Goal: Information Seeking & Learning: Get advice/opinions

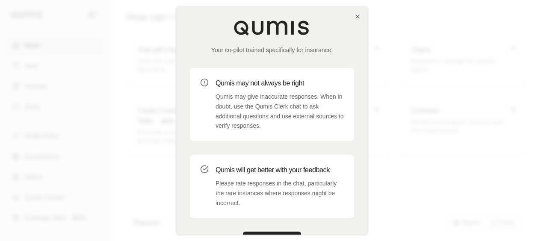
click at [277, 231] on div "Your co-pilot trained specifically for insurance. Qumis may not always be right…" at bounding box center [272, 134] width 192 height 256
click at [279, 233] on button "Get Started" at bounding box center [272, 240] width 58 height 17
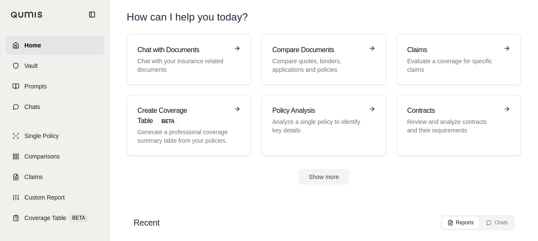
click at [353, 199] on section "Recent Reports Chats Name Files Report Type Last modified [DATE]-[DATE] Certifi…" at bounding box center [323, 220] width 421 height 43
click at [325, 71] on p "Compare quotes, binders, applications and policies" at bounding box center [317, 65] width 91 height 17
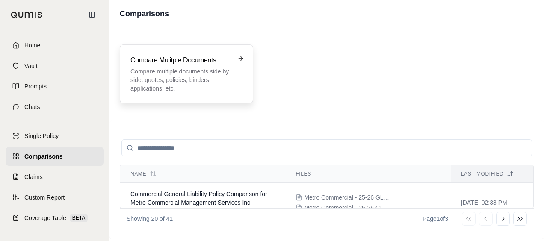
click at [199, 86] on p "Compare multiple documents side by side: quotes, policies, binders, application…" at bounding box center [180, 80] width 100 height 26
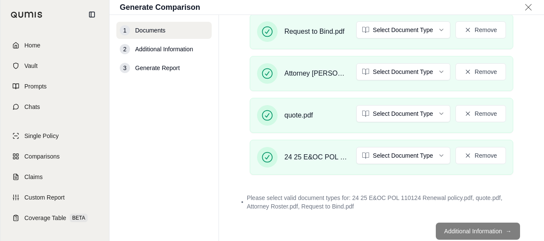
scroll to position [171, 0]
click at [438, 153] on html "Home Vault Prompts Chats Single Policy Comparisons Claims Custom Report Coverag…" at bounding box center [272, 152] width 544 height 305
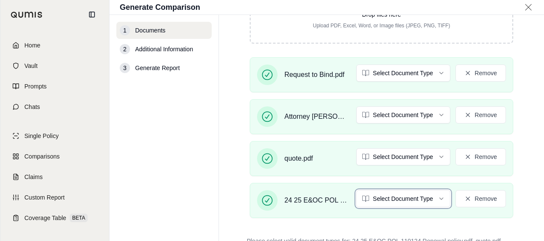
scroll to position [125, 0]
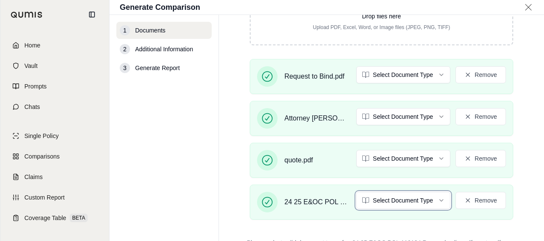
drag, startPoint x: 542, startPoint y: 140, endPoint x: 534, endPoint y: 120, distance: 21.5
click at [542, 118] on html "Home Vault Prompts Chats Single Policy Comparisons Claims Custom Report Coverag…" at bounding box center [272, 152] width 544 height 305
click at [438, 199] on html "Home Vault Prompts Chats Single Policy Comparisons Claims Custom Report Coverag…" at bounding box center [272, 152] width 544 height 305
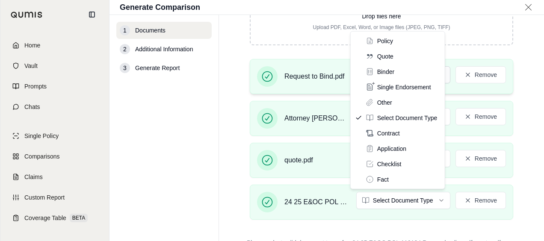
drag, startPoint x: 395, startPoint y: 43, endPoint x: 409, endPoint y: 73, distance: 32.9
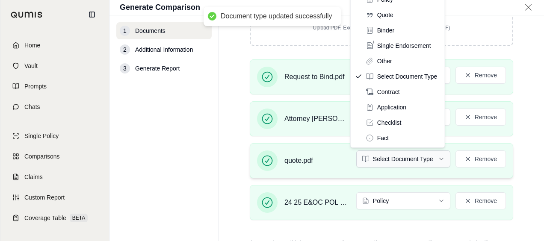
click at [438, 157] on html "Document type updated successfully Home Vault Prompts Chats Single Policy Compa…" at bounding box center [272, 152] width 544 height 305
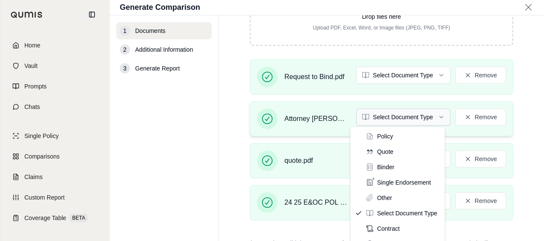
click at [434, 117] on html "Document type updated successfully Home Vault Prompts Chats Single Policy Compa…" at bounding box center [272, 152] width 544 height 305
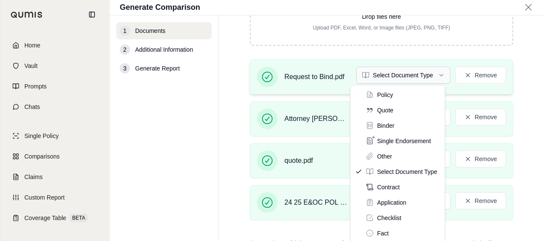
click at [438, 72] on html "Home Vault Prompts Chats Single Policy Comparisons Claims Custom Report Coverag…" at bounding box center [272, 152] width 544 height 305
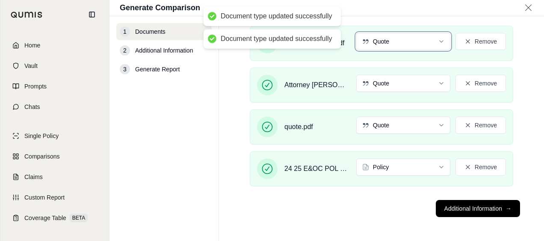
scroll to position [159, 0]
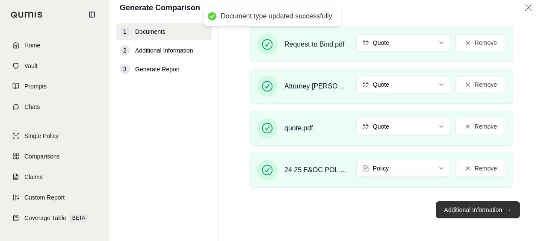
click at [436, 210] on button "Additional Information →" at bounding box center [478, 210] width 84 height 17
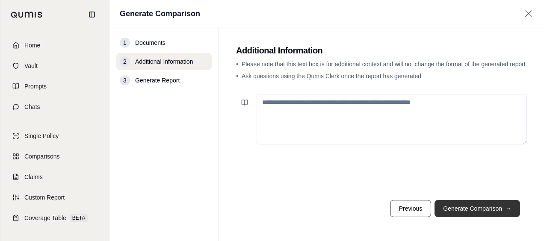
click at [456, 205] on button "Generate Comparison →" at bounding box center [478, 208] width 86 height 17
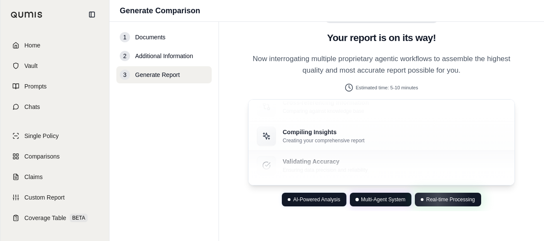
scroll to position [54, 0]
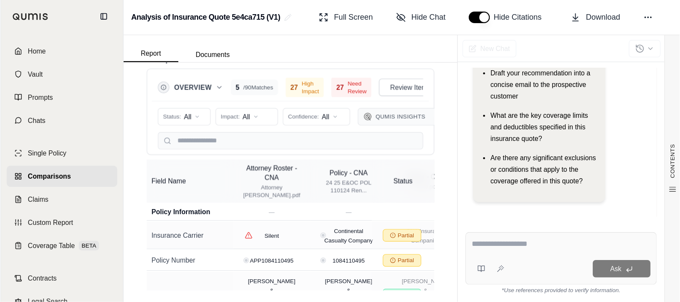
scroll to position [74, 0]
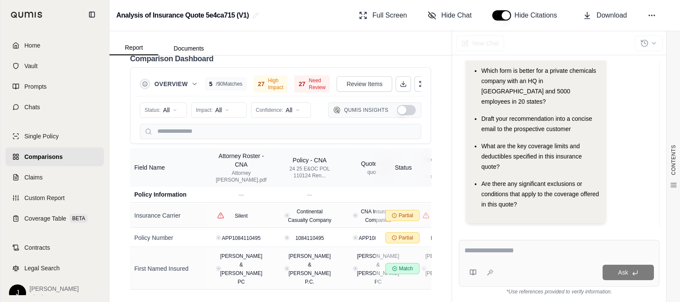
drag, startPoint x: 513, startPoint y: 0, endPoint x: 385, endPoint y: 58, distance: 140.1
click at [384, 58] on div "Comparison Dashboard" at bounding box center [280, 58] width 301 height 17
click at [400, 81] on icon at bounding box center [403, 83] width 7 height 7
click at [42, 47] on link "Home" at bounding box center [55, 45] width 98 height 19
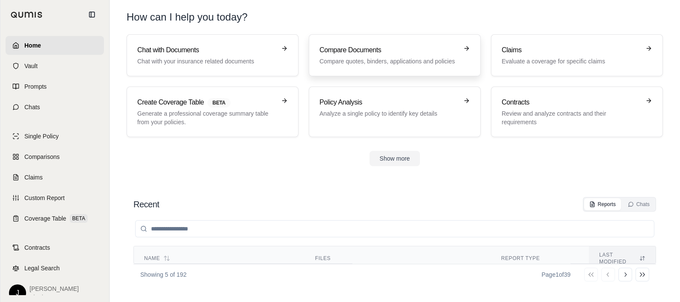
click at [385, 64] on p "Compare quotes, binders, applications and policies" at bounding box center [389, 61] width 139 height 9
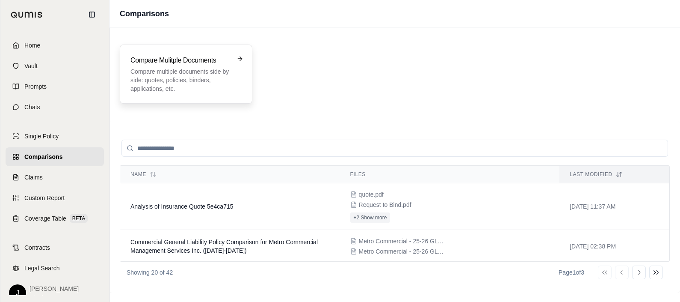
click at [196, 80] on p "Compare multiple documents side by side: quotes, policies, binders, application…" at bounding box center [179, 80] width 99 height 26
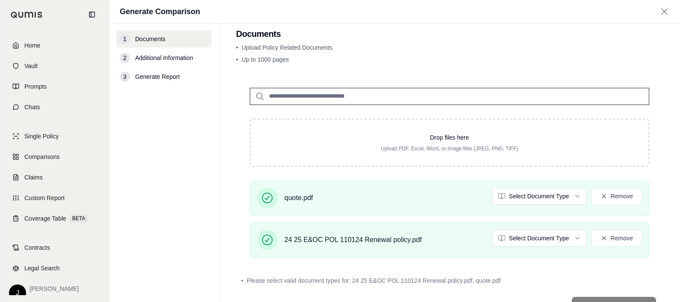
scroll to position [48, 0]
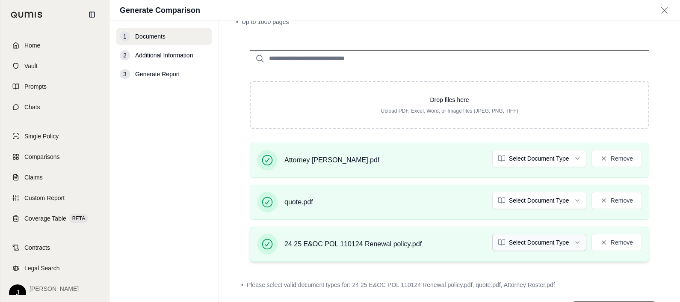
click at [544, 241] on html "Home Vault Prompts Chats Single Policy Comparisons Claims Custom Report Coverag…" at bounding box center [340, 183] width 680 height 366
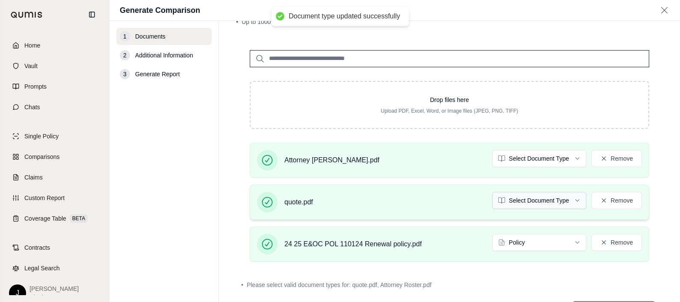
click at [544, 199] on html "Document type updated successfully Home Vault Prompts Chats Single Policy Compa…" at bounding box center [340, 183] width 680 height 366
click at [544, 156] on html "Document type updated successfully Document type updated successfully Home Vaul…" at bounding box center [340, 183] width 680 height 366
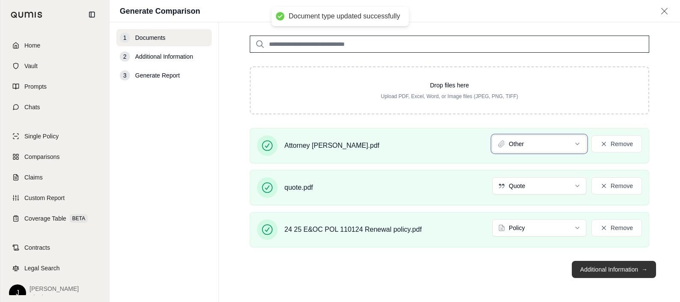
scroll to position [63, 0]
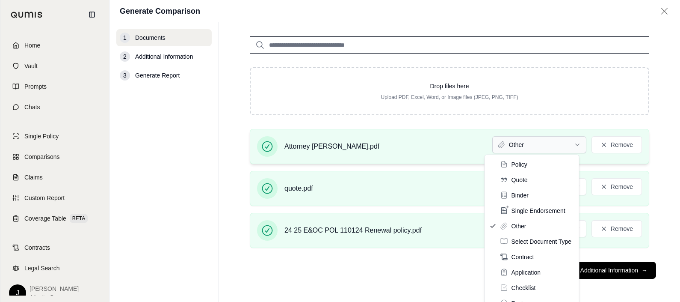
click at [544, 146] on html "Home Vault Prompts Chats Single Policy Comparisons Claims Custom Report Coverag…" at bounding box center [340, 183] width 680 height 366
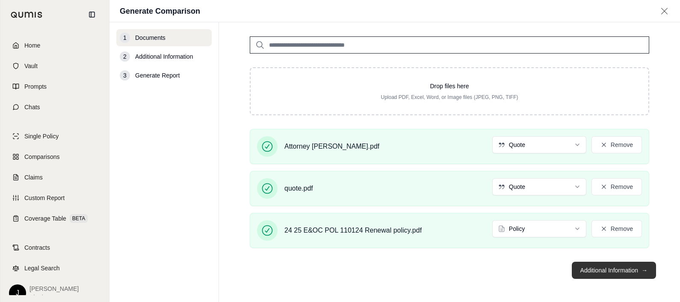
click at [544, 241] on span "→" at bounding box center [645, 270] width 6 height 9
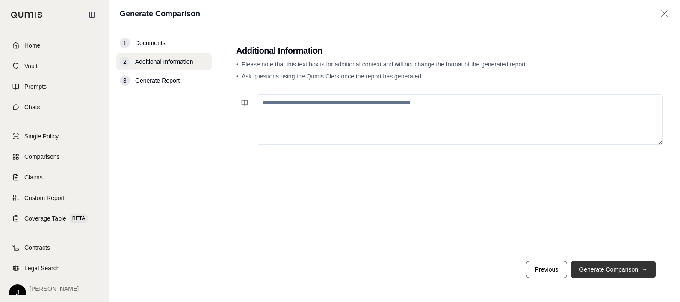
click at [544, 241] on button "Generate Comparison →" at bounding box center [614, 269] width 86 height 17
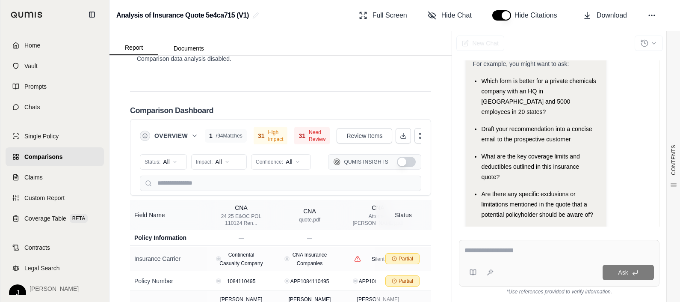
scroll to position [2251, 0]
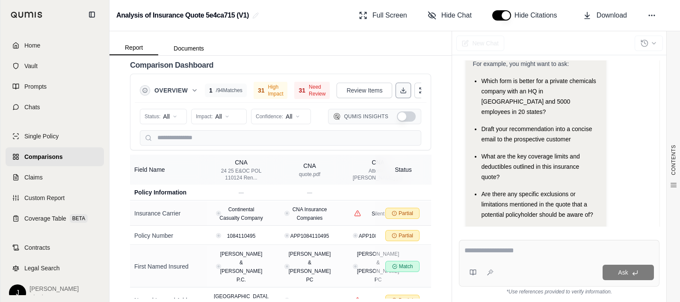
click at [400, 94] on icon at bounding box center [403, 90] width 7 height 7
click at [486, 241] on textarea at bounding box center [560, 250] width 190 height 10
type textarea "**********"
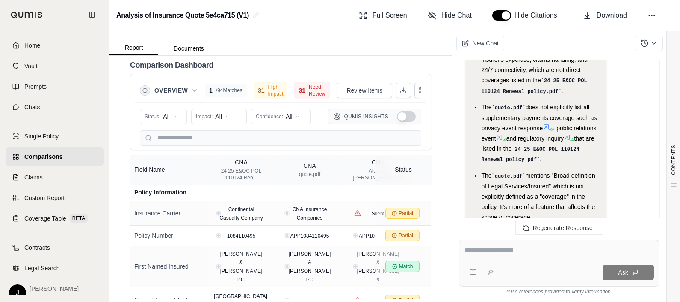
scroll to position [2259, 0]
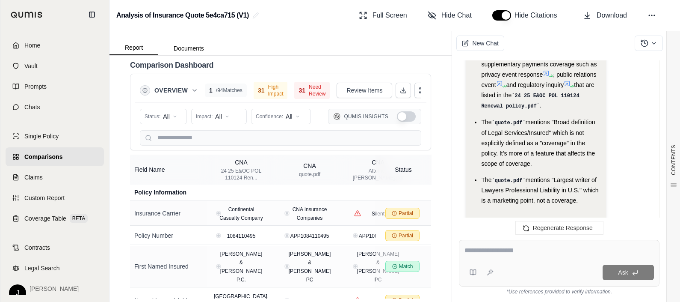
click at [528, 241] on textarea at bounding box center [560, 250] width 190 height 10
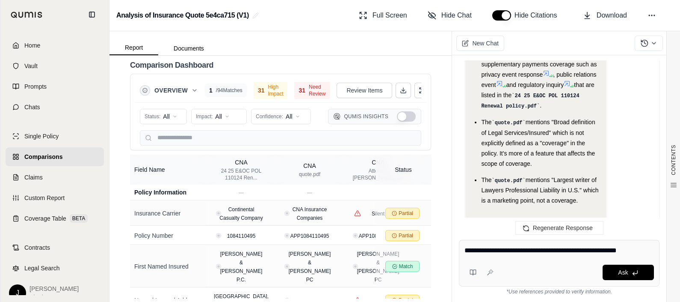
type textarea "**********"
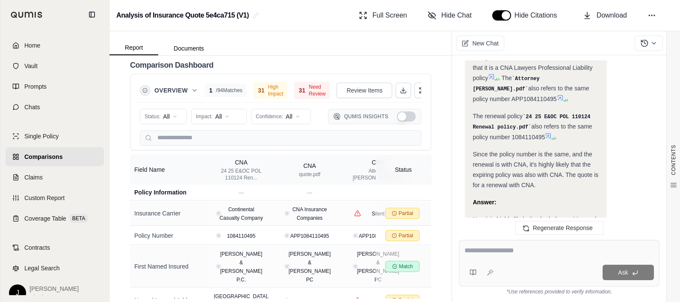
scroll to position [2725, 0]
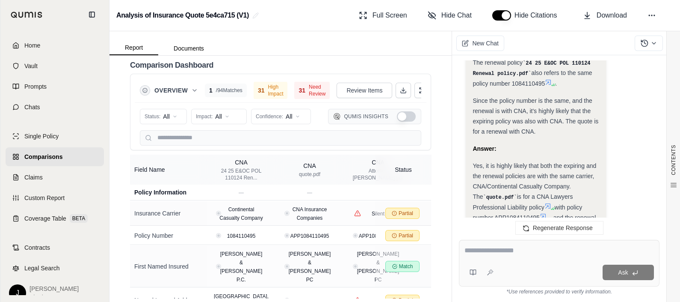
click at [513, 241] on div at bounding box center [560, 251] width 190 height 13
click at [524, 241] on textarea at bounding box center [560, 250] width 190 height 10
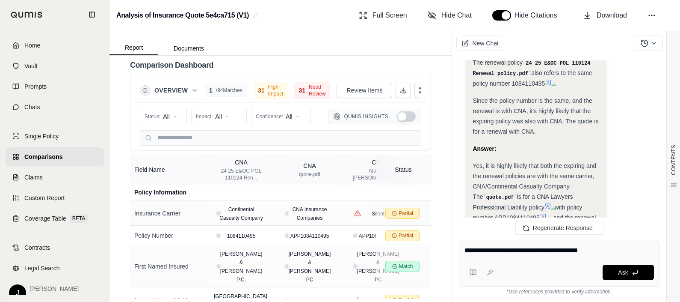
type textarea "**********"
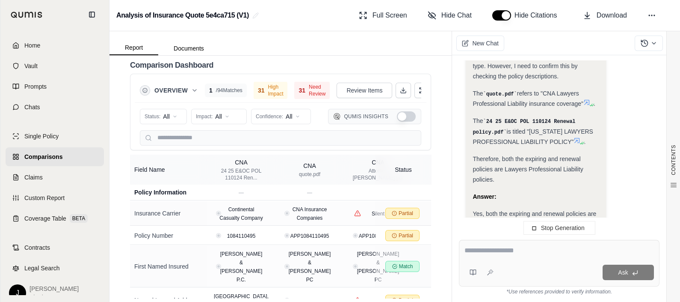
scroll to position [3074, 0]
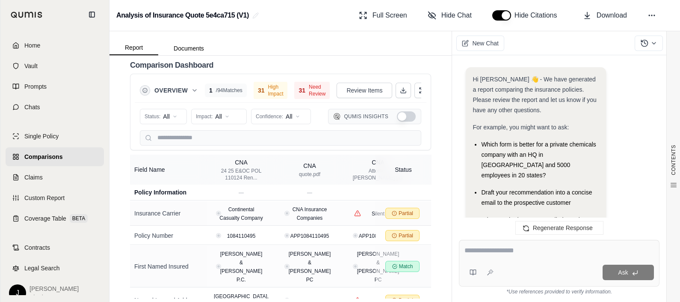
click at [514, 241] on textarea at bounding box center [560, 250] width 190 height 10
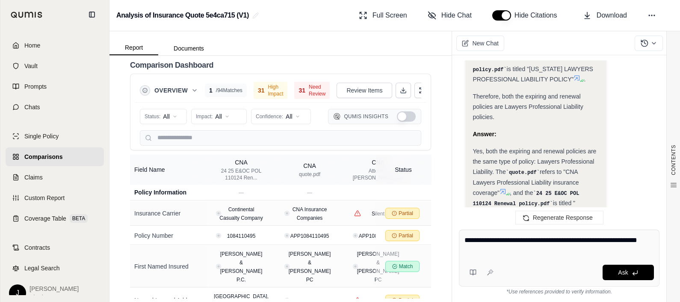
type textarea "**********"
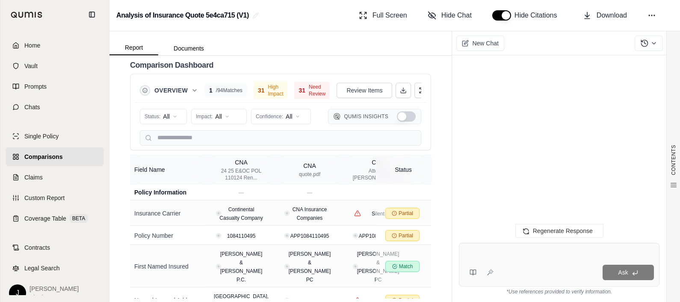
scroll to position [0, 0]
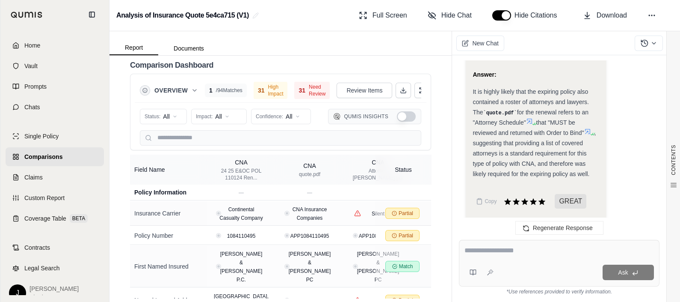
click at [510, 241] on textarea at bounding box center [560, 250] width 190 height 10
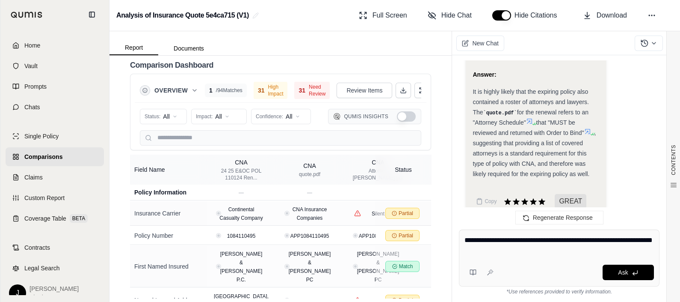
type textarea "**********"
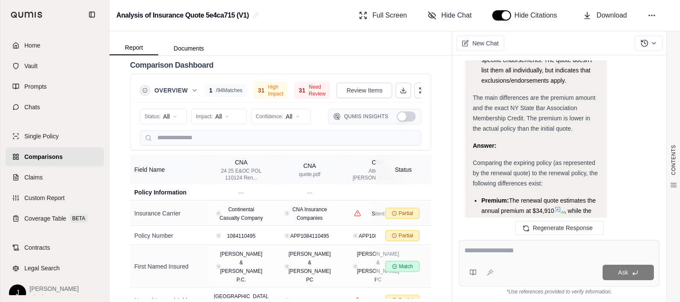
scroll to position [4845, 0]
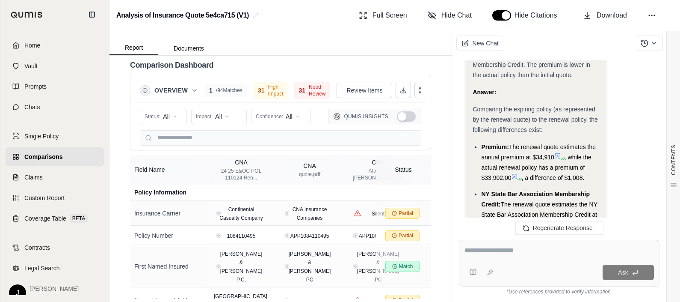
click at [492, 241] on textarea at bounding box center [560, 250] width 190 height 10
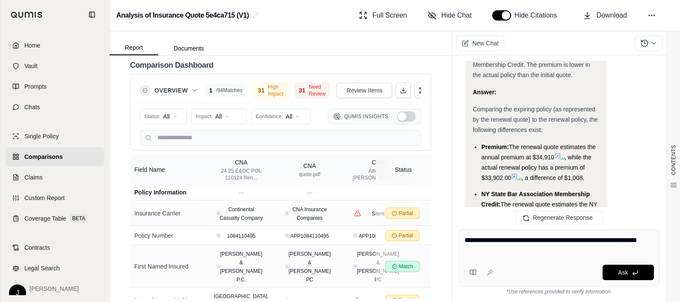
type textarea "**********"
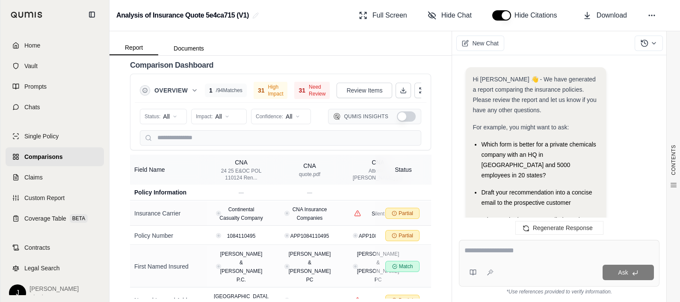
scroll to position [0, 0]
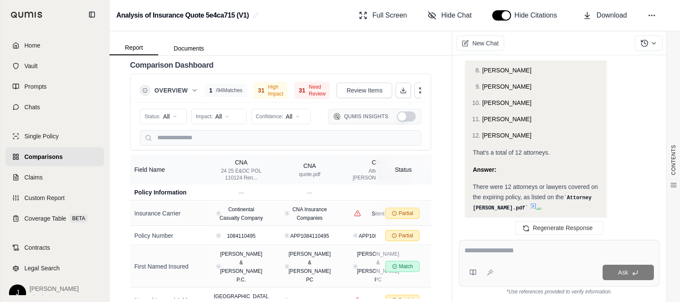
click at [511, 241] on div "Ask" at bounding box center [559, 263] width 201 height 47
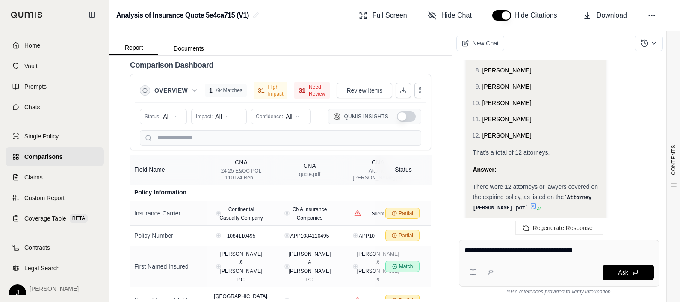
type textarea "**********"
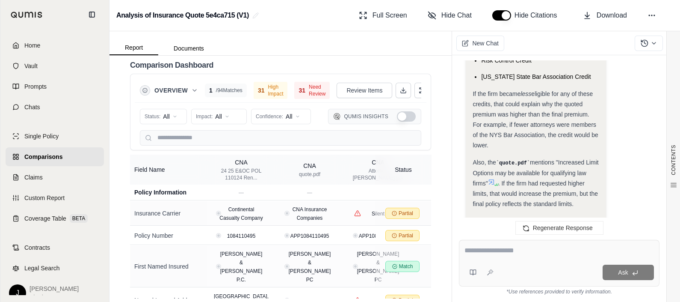
scroll to position [6017, 0]
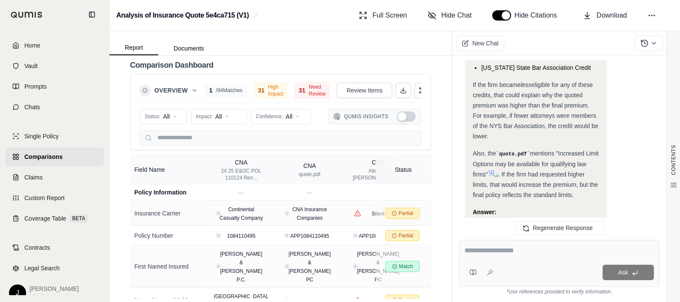
click at [544, 241] on icon at bounding box center [559, 248] width 5 height 5
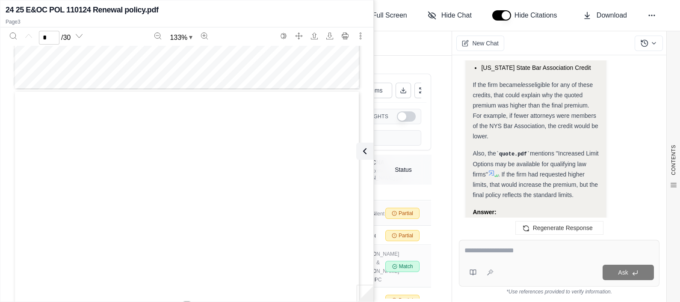
type input "*"
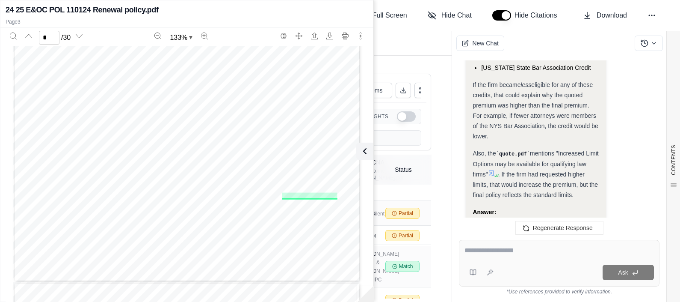
click at [509, 241] on div at bounding box center [560, 251] width 190 height 13
click at [512, 241] on textarea at bounding box center [560, 250] width 190 height 10
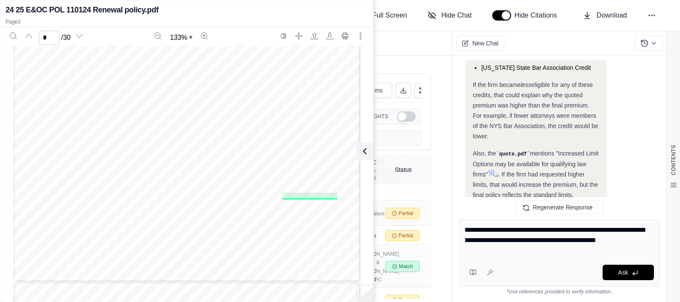
type textarea "**********"
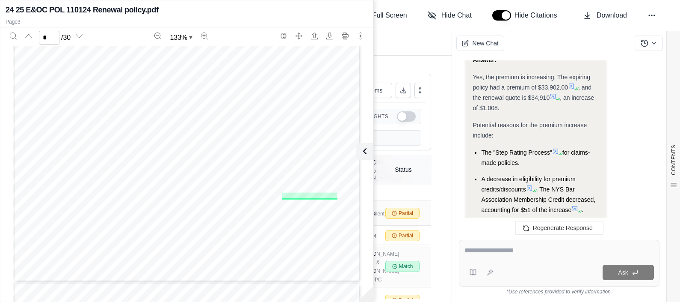
scroll to position [6778, 0]
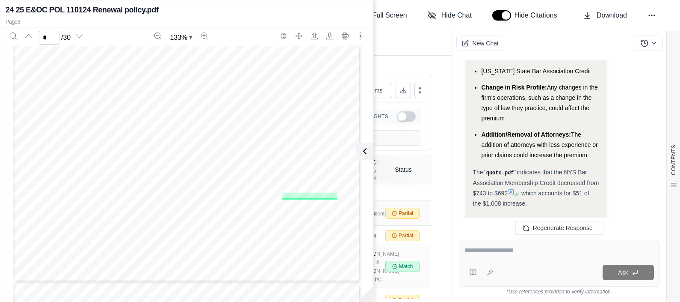
click at [541, 241] on div at bounding box center [560, 251] width 190 height 13
click at [541, 241] on textarea at bounding box center [560, 250] width 190 height 10
type textarea "**********"
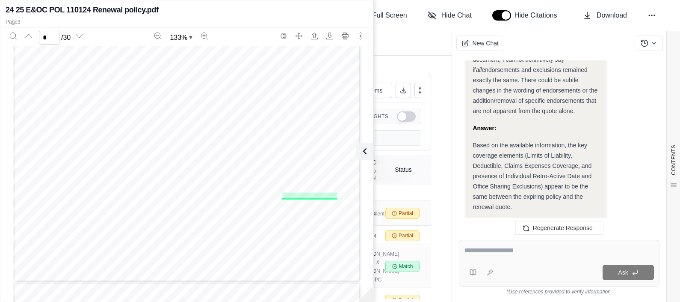
scroll to position [7841, 0]
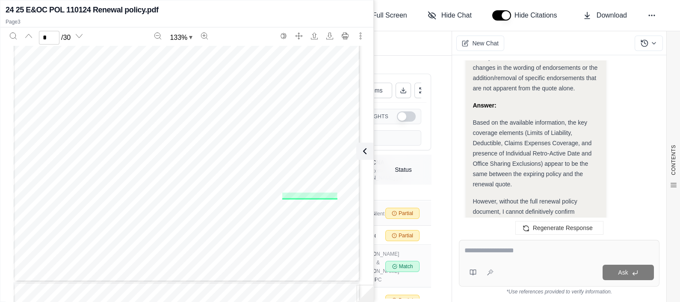
type textarea "*"
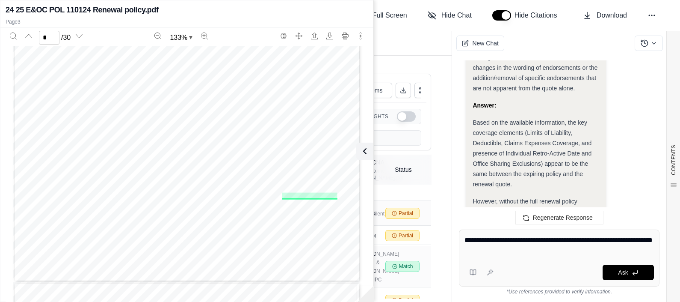
type textarea "**********"
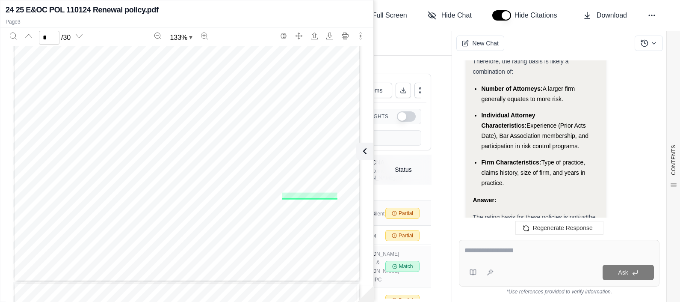
scroll to position [8556, 0]
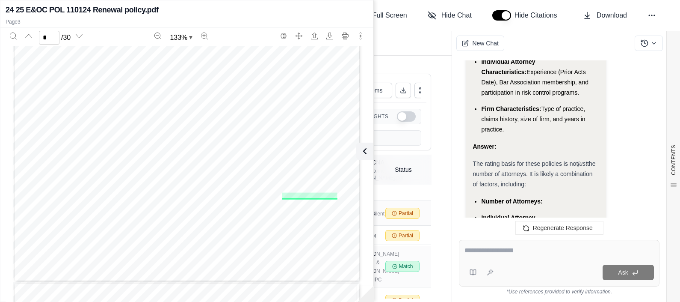
click at [544, 241] on icon at bounding box center [562, 257] width 7 height 7
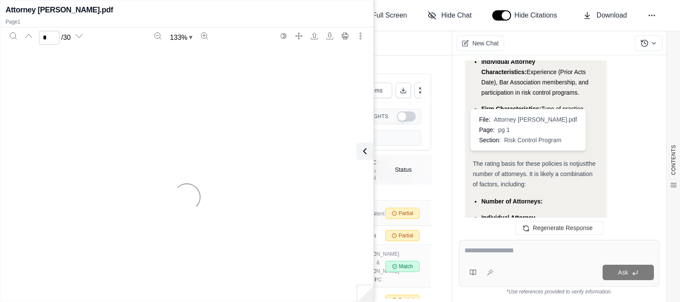
type input "*"
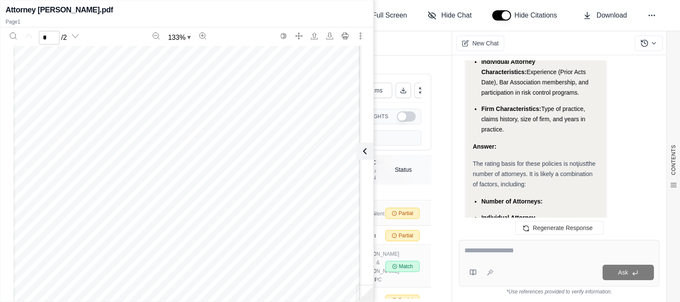
click at [509, 241] on textarea at bounding box center [560, 250] width 190 height 10
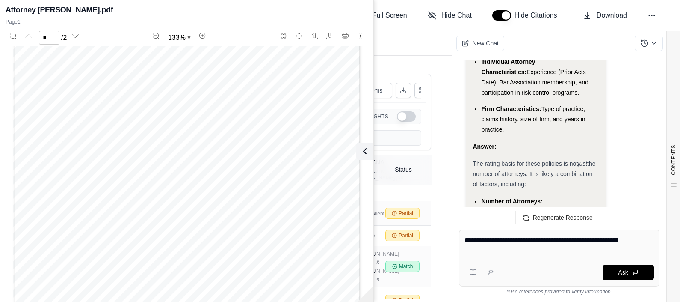
type textarea "**********"
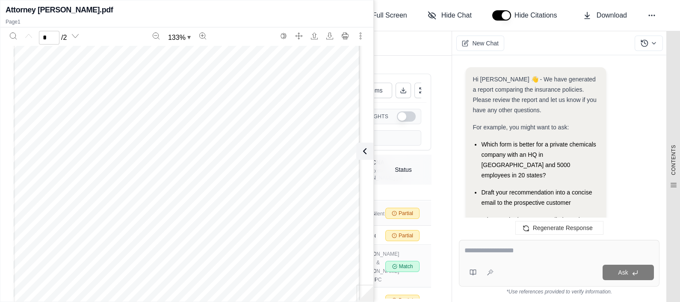
scroll to position [0, 0]
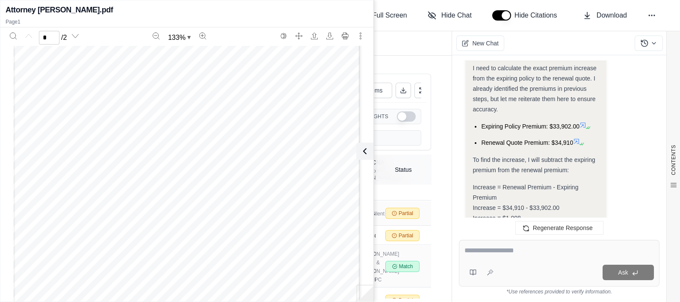
click at [477, 241] on div "Ask" at bounding box center [559, 263] width 201 height 47
type textarea "**********"
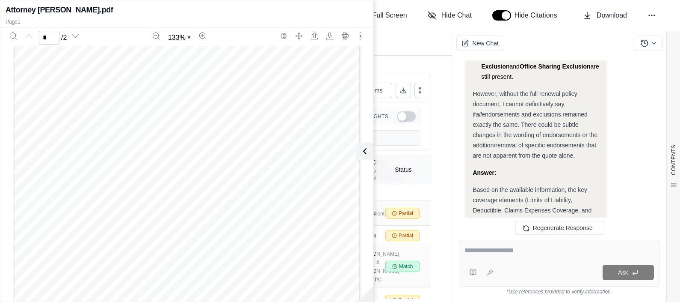
scroll to position [9810, 0]
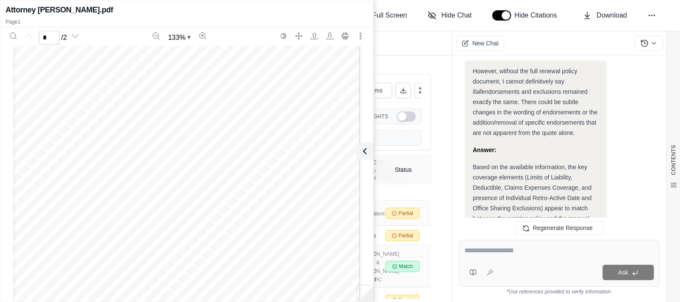
click at [498, 241] on div "Ask" at bounding box center [559, 263] width 201 height 47
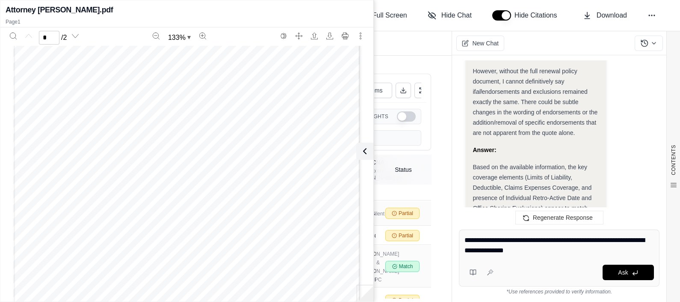
type textarea "**********"
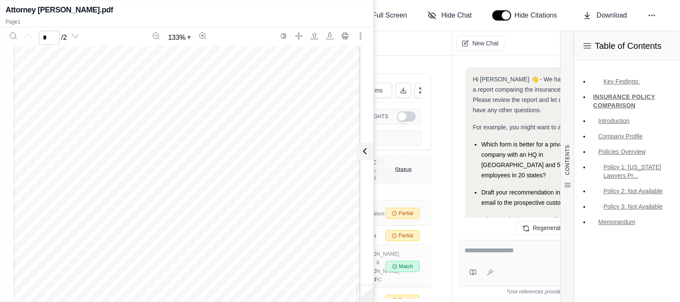
scroll to position [10404, 0]
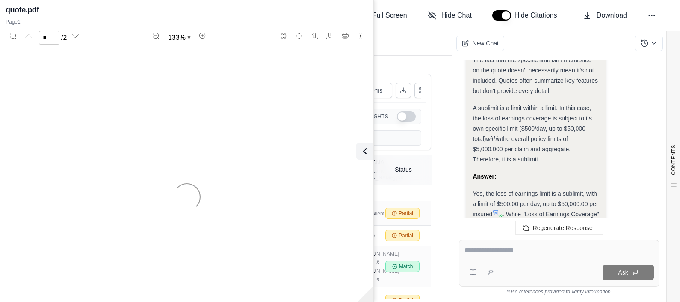
click at [544, 230] on icon at bounding box center [547, 233] width 7 height 7
click at [526, 241] on textarea at bounding box center [560, 250] width 190 height 10
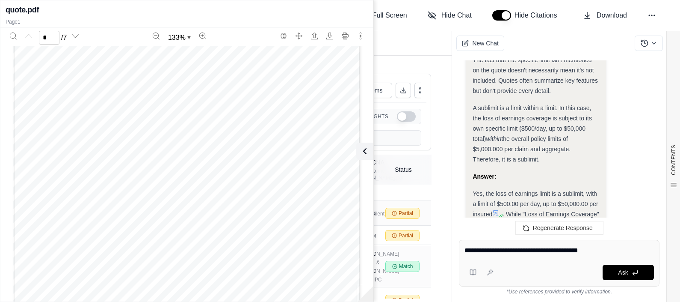
type textarea "**********"
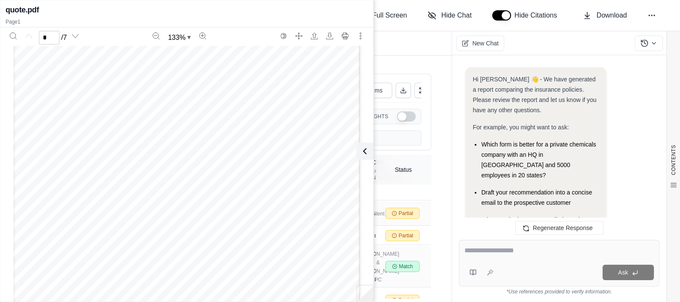
scroll to position [10890, 0]
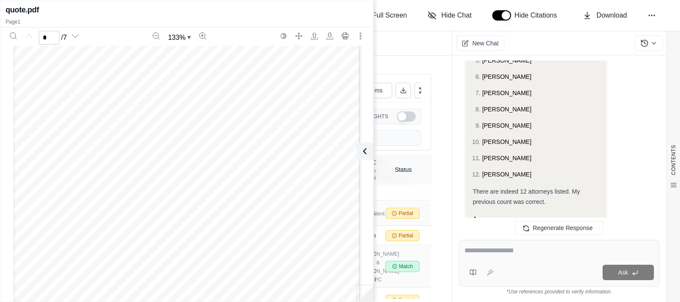
click at [533, 241] on textarea at bounding box center [560, 250] width 190 height 10
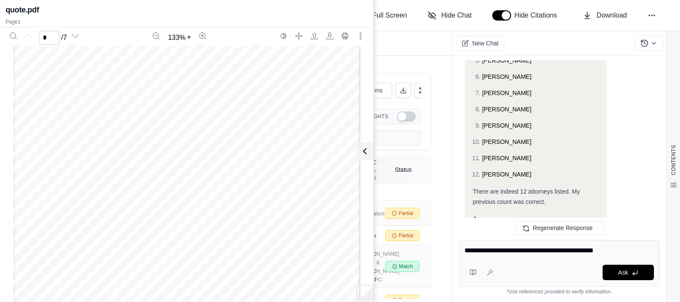
type textarea "**********"
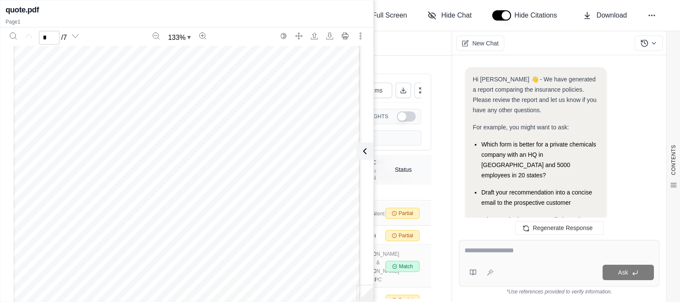
scroll to position [0, 0]
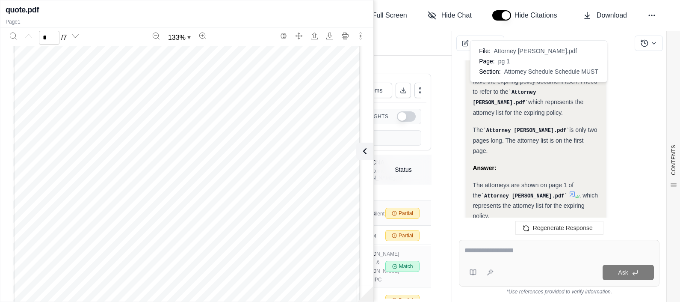
click at [544, 194] on icon at bounding box center [576, 196] width 5 height 5
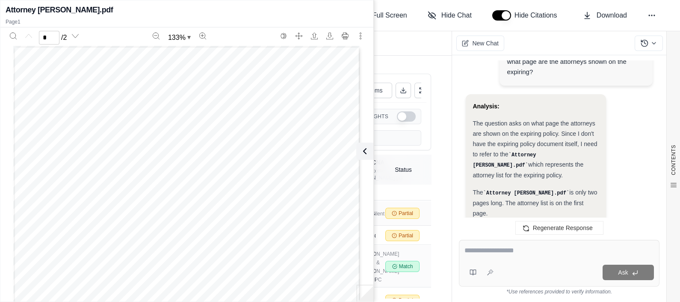
scroll to position [53, 0]
click at [512, 241] on textarea at bounding box center [560, 250] width 190 height 10
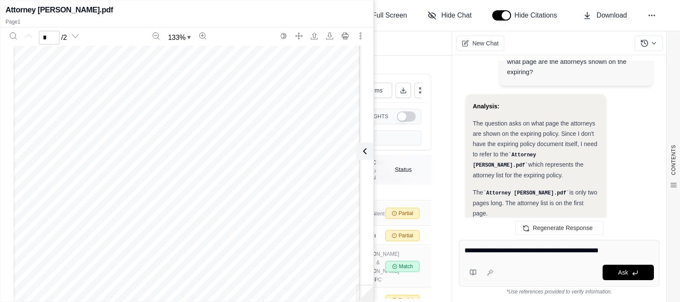
type textarea "**********"
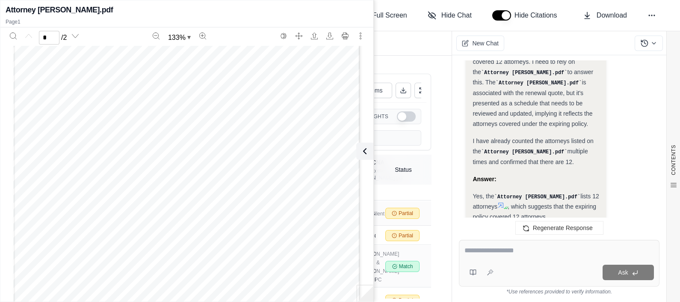
scroll to position [0, 0]
type input "*"
drag, startPoint x: 367, startPoint y: 148, endPoint x: 369, endPoint y: 154, distance: 6.0
click at [367, 150] on icon at bounding box center [365, 151] width 10 height 10
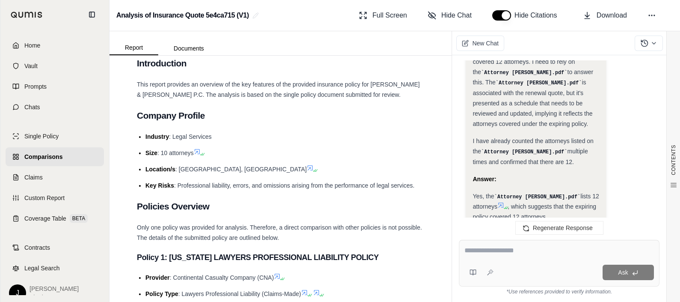
scroll to position [279, 0]
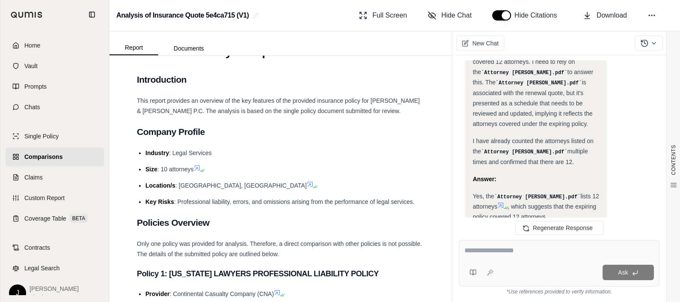
click at [199, 171] on icon at bounding box center [197, 167] width 7 height 7
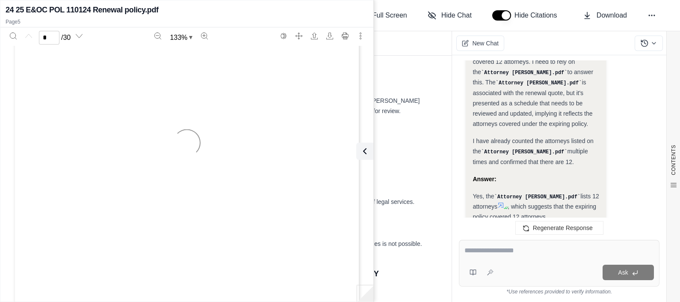
scroll to position [1798, 0]
type input "*"
click at [496, 241] on textarea at bounding box center [560, 250] width 190 height 10
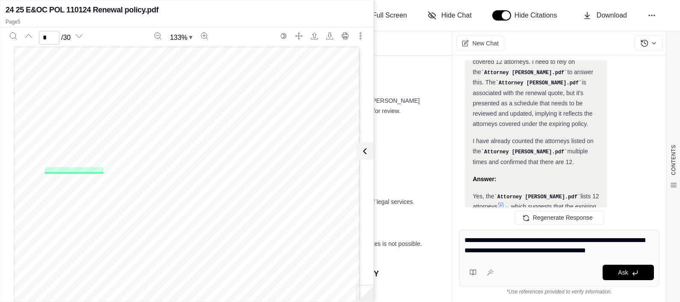
type textarea "**********"
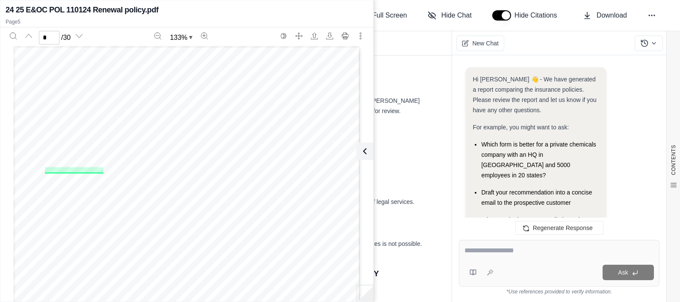
scroll to position [0, 0]
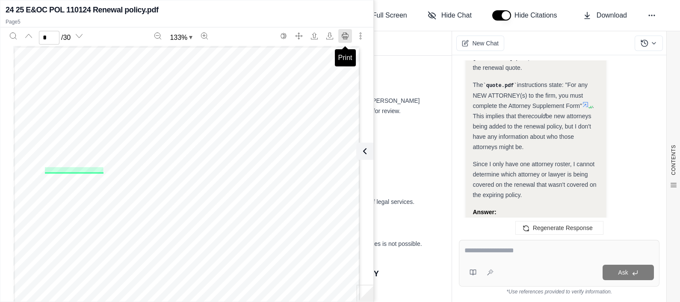
click at [341, 35] on button "Print" at bounding box center [345, 36] width 14 height 14
